Goal: Task Accomplishment & Management: Manage account settings

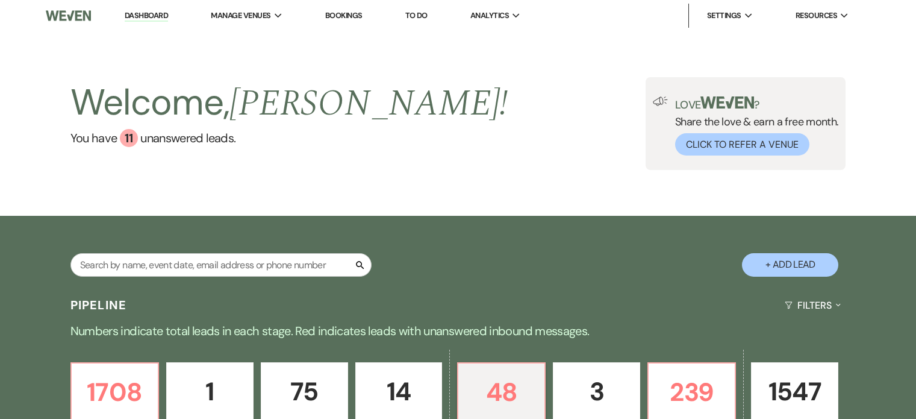
select select "5"
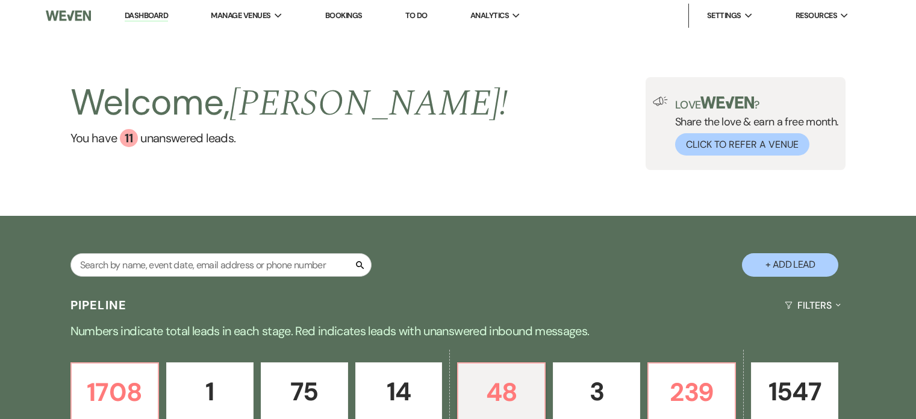
select select "5"
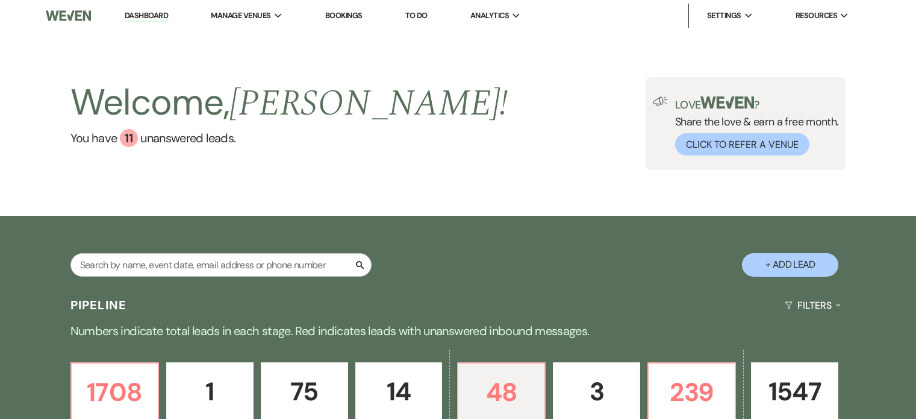
select select "5"
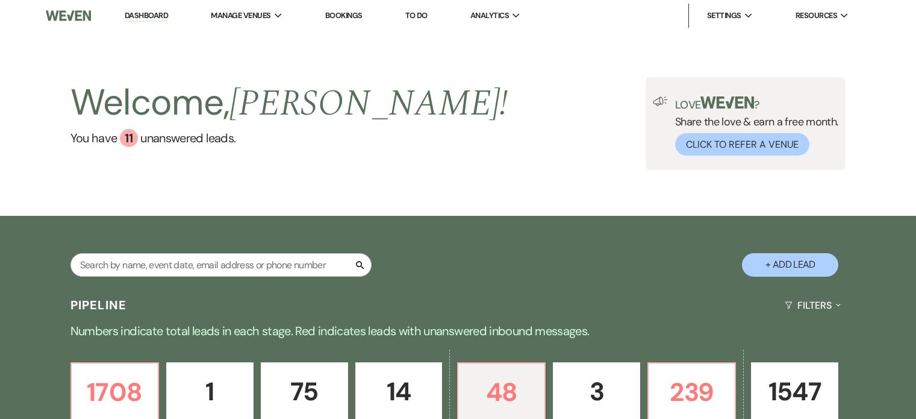
select select "5"
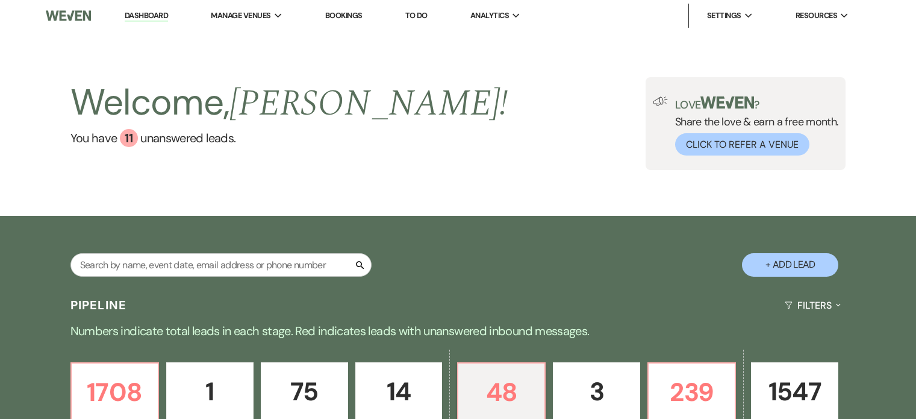
select select "5"
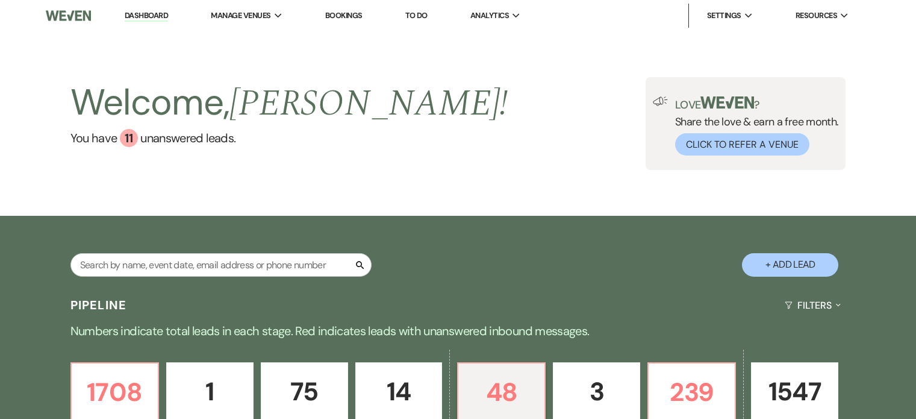
select select "5"
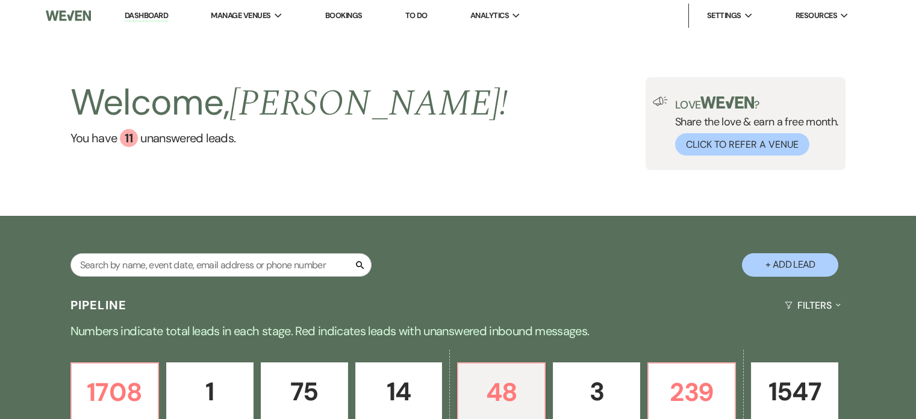
select select "5"
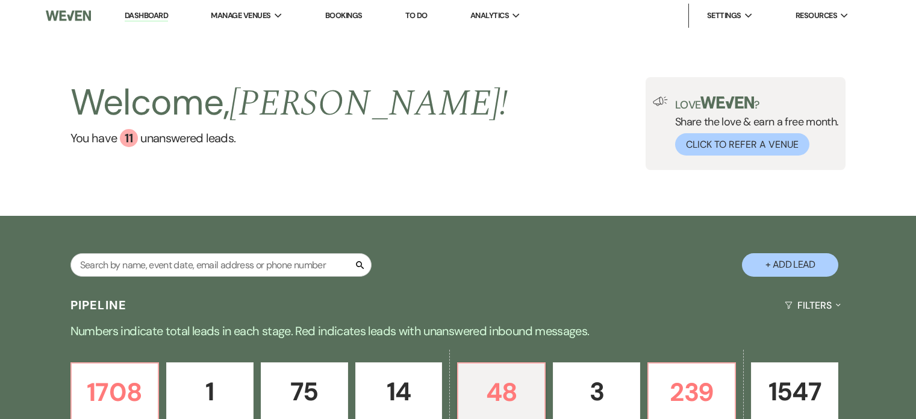
select select "5"
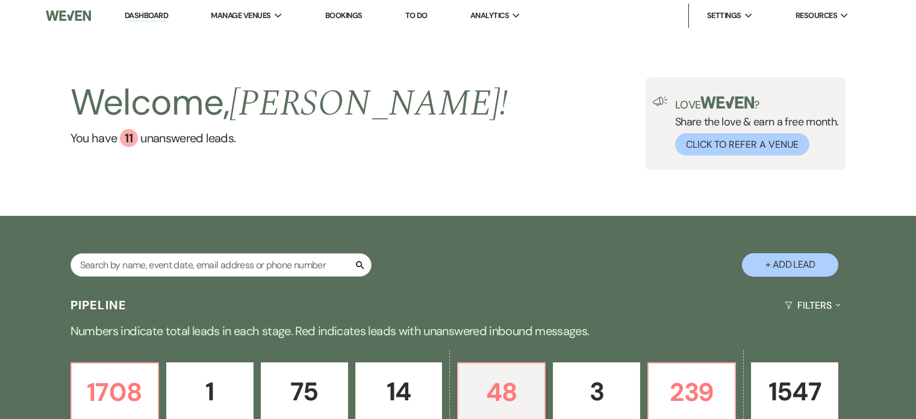
select select "5"
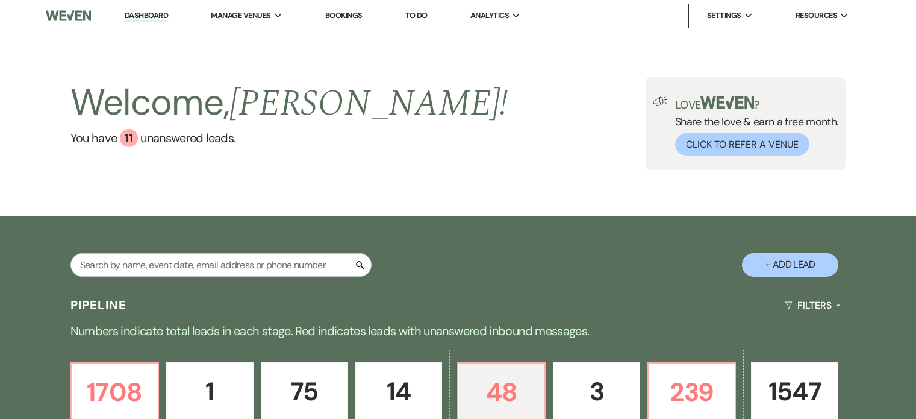
select select "5"
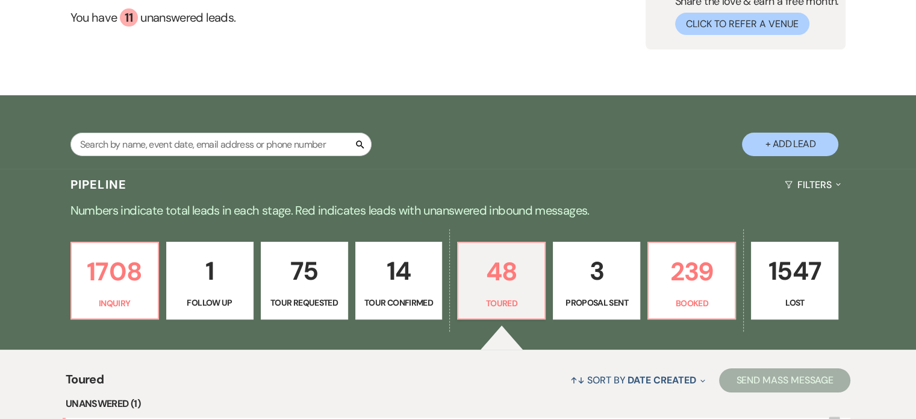
click at [603, 291] on p "3" at bounding box center [597, 271] width 72 height 40
select select "6"
select select "8"
select select "5"
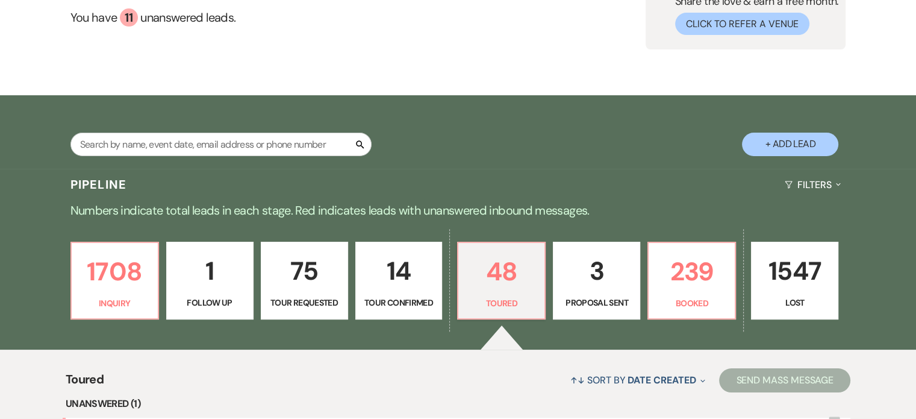
select select "6"
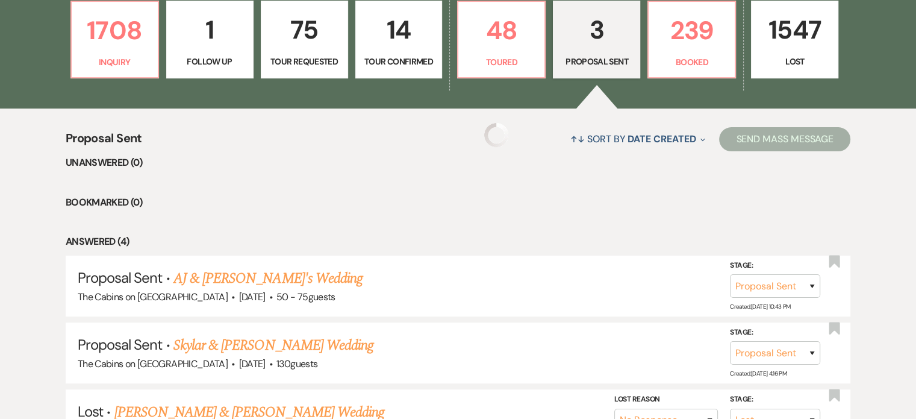
select select "6"
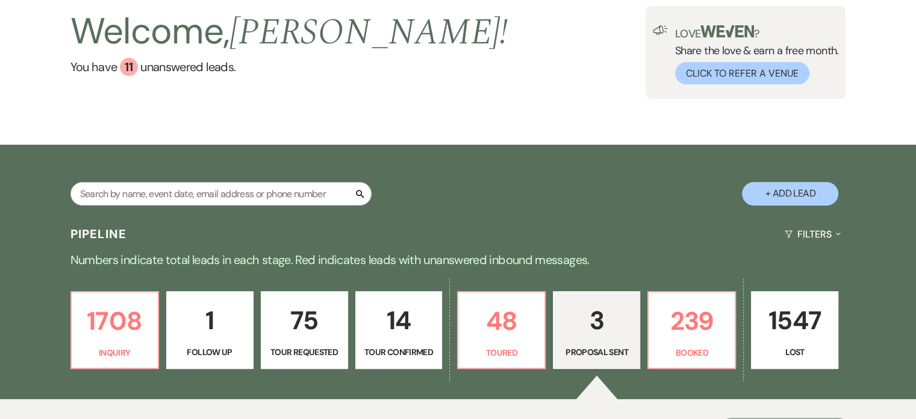
scroll to position [7, 0]
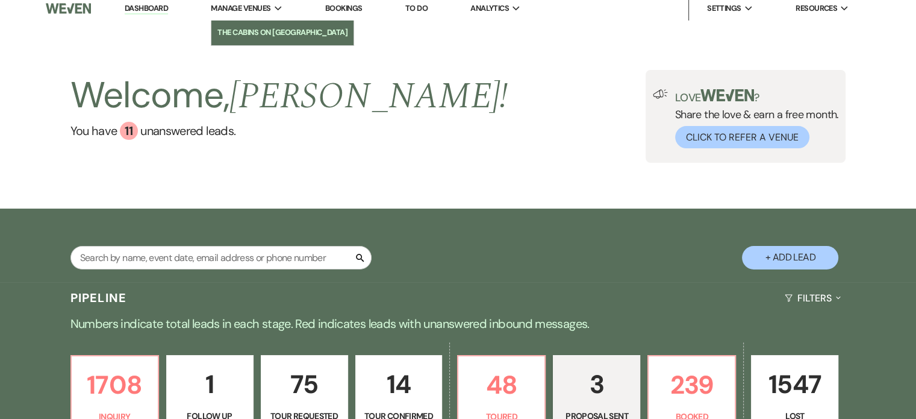
click at [265, 29] on li "The Cabins on [GEOGRAPHIC_DATA]" at bounding box center [282, 32] width 130 height 12
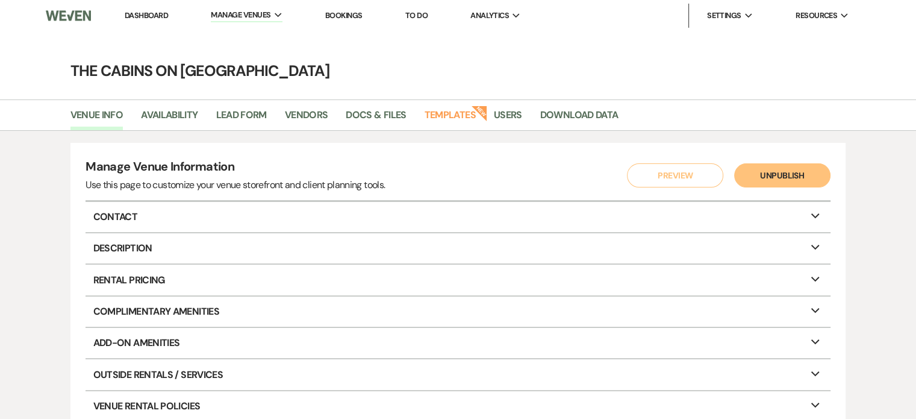
click at [216, 127] on li "Availability" at bounding box center [178, 117] width 75 height 25
click at [198, 119] on link "Availability" at bounding box center [169, 118] width 57 height 23
select select "2"
select select "2026"
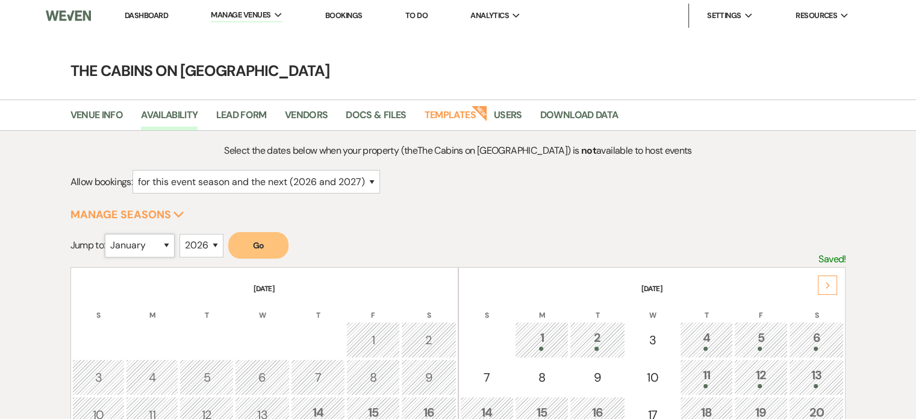
click at [170, 257] on select "January February March April May June July August September October November De…" at bounding box center [140, 245] width 70 height 23
select select "9"
click at [117, 255] on select "January February March April May June July August September October November De…" at bounding box center [140, 245] width 70 height 23
click at [288, 258] on button "Go" at bounding box center [258, 245] width 60 height 26
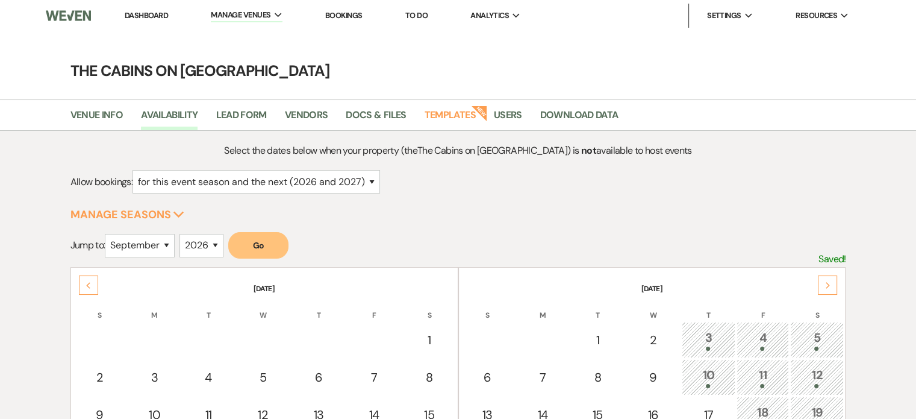
click at [814, 350] on div "5" at bounding box center [817, 339] width 40 height 22
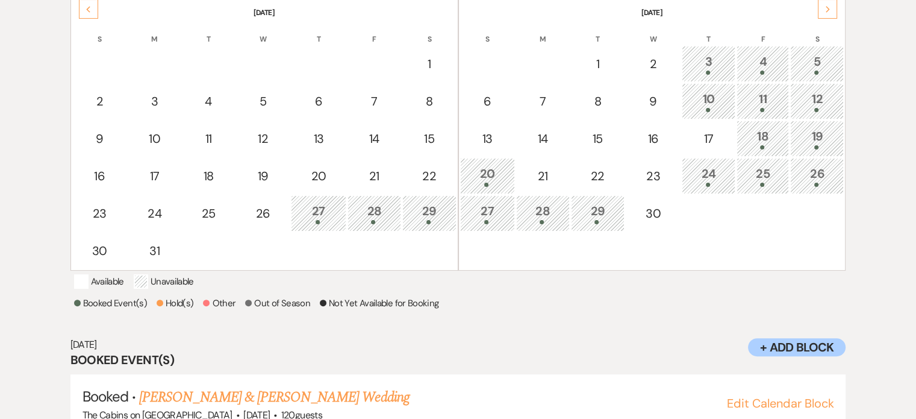
scroll to position [292, 0]
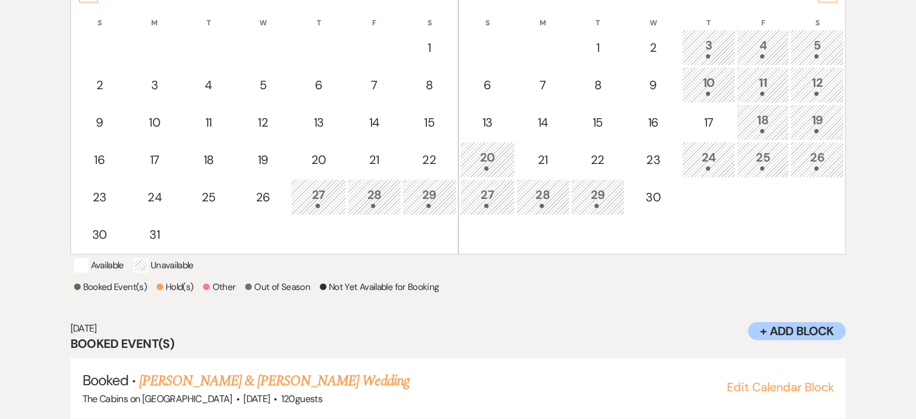
click at [818, 133] on div "19" at bounding box center [817, 122] width 40 height 22
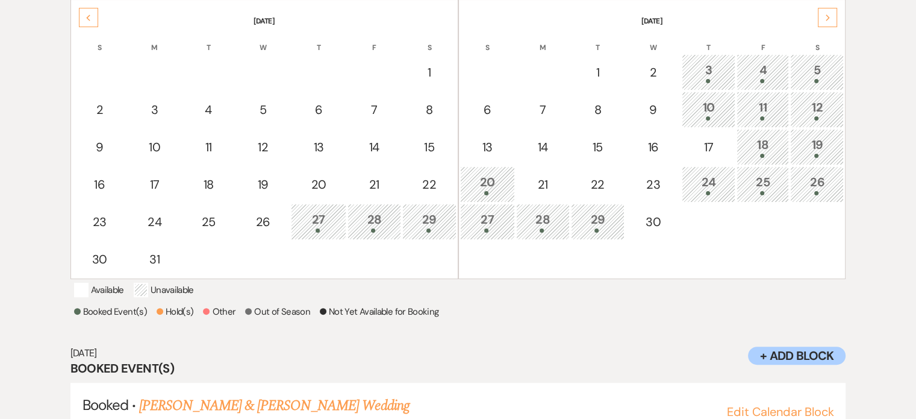
scroll to position [202, 0]
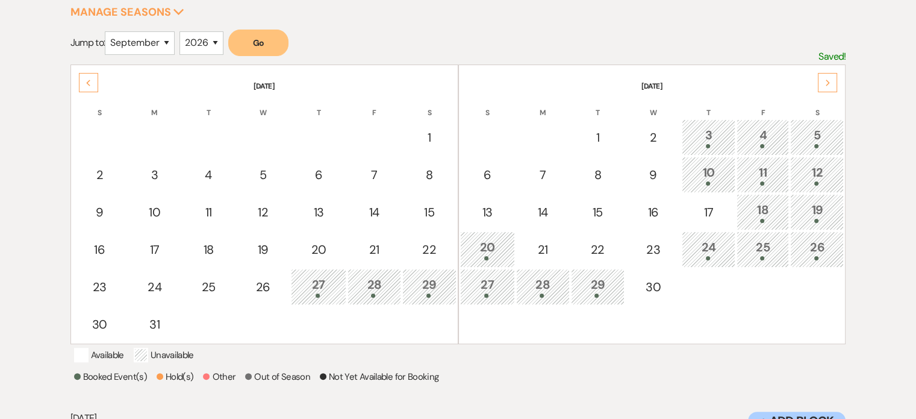
click at [830, 87] on icon "Next" at bounding box center [828, 82] width 6 height 7
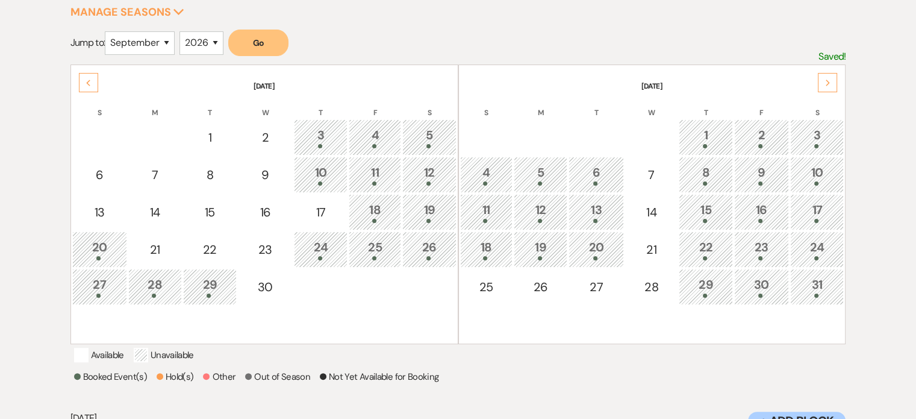
click at [809, 223] on div "17" at bounding box center [817, 212] width 40 height 22
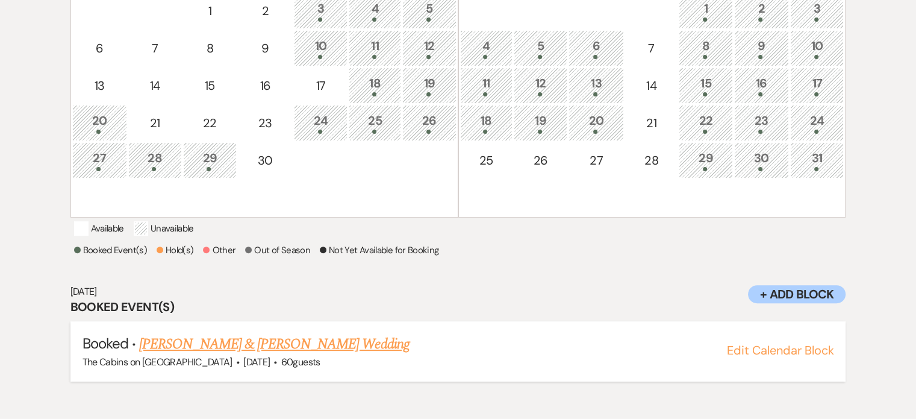
scroll to position [292, 0]
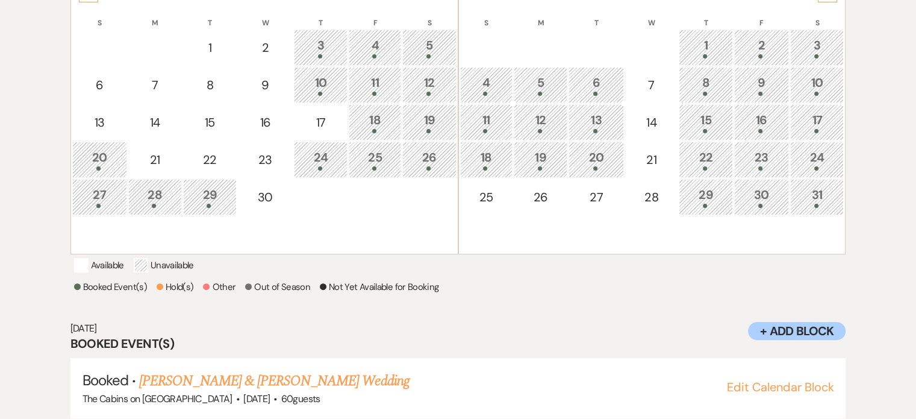
click at [598, 170] on div at bounding box center [596, 168] width 42 height 4
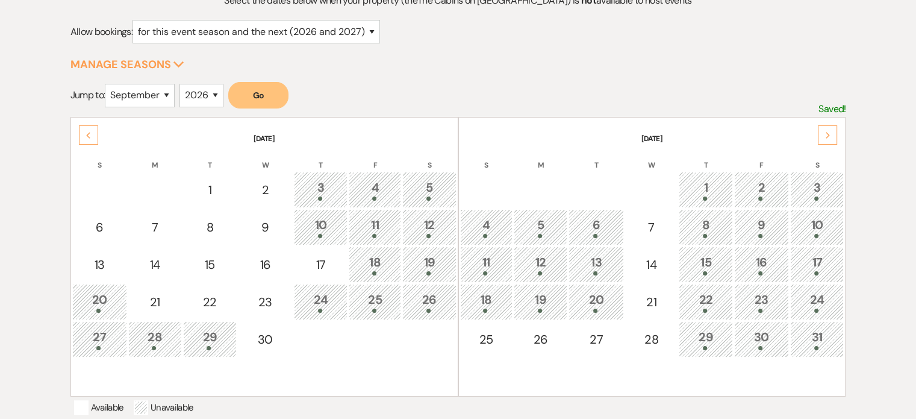
scroll to position [142, 0]
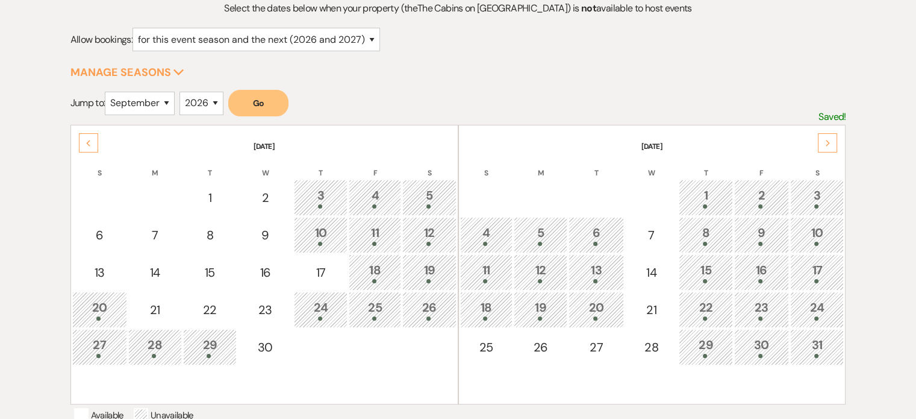
click at [825, 147] on icon "Next" at bounding box center [828, 143] width 6 height 7
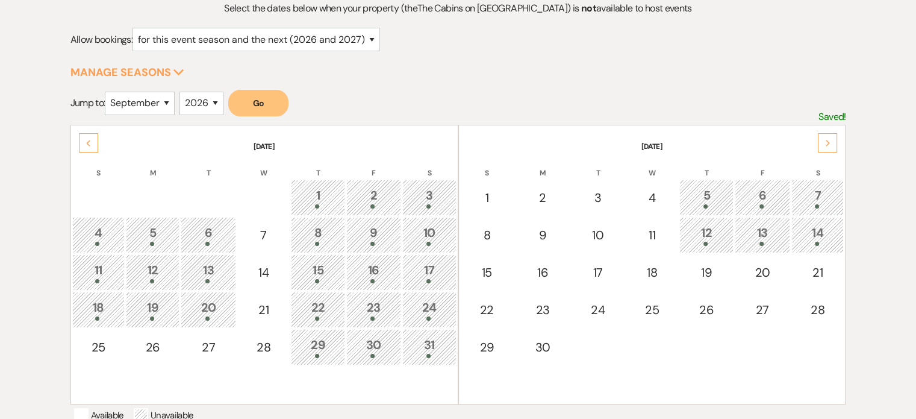
click at [758, 246] on div at bounding box center [762, 243] width 42 height 4
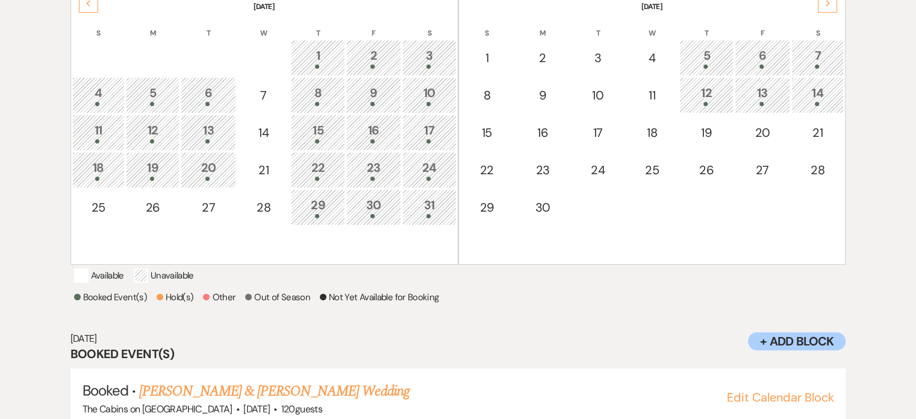
scroll to position [202, 0]
